Goal: Navigation & Orientation: Find specific page/section

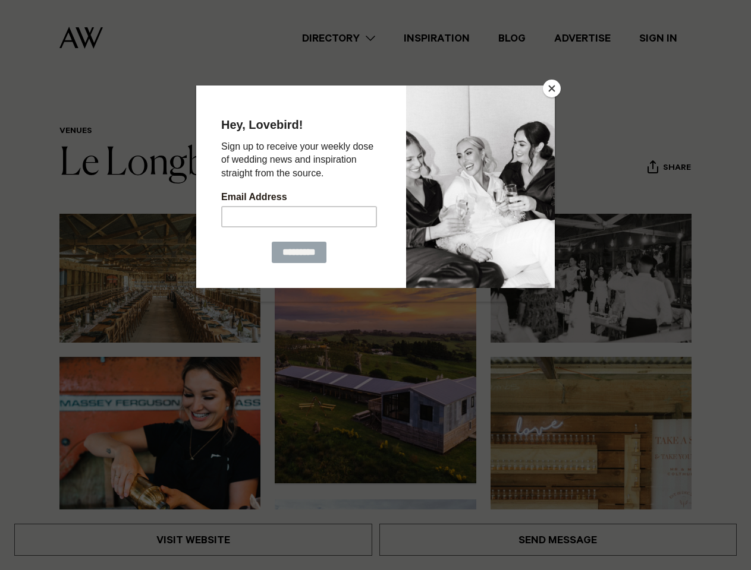
click at [551, 89] on button "Close" at bounding box center [552, 89] width 18 height 18
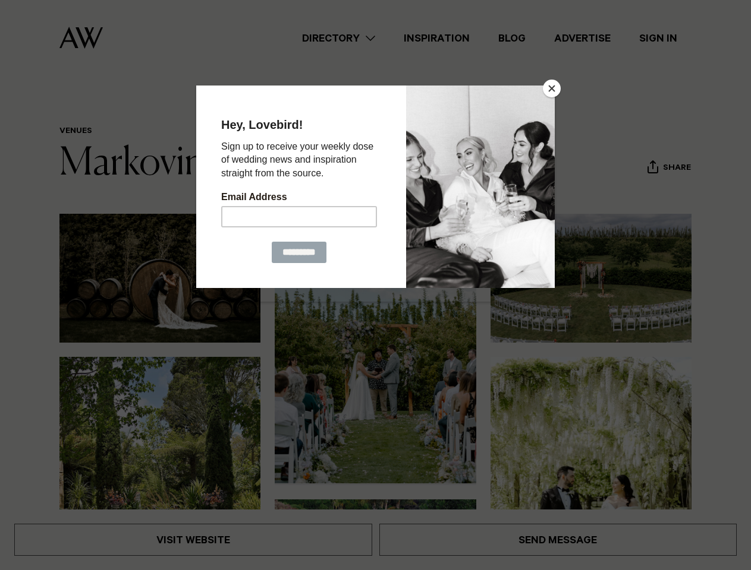
click at [551, 89] on button "Close" at bounding box center [552, 89] width 18 height 18
